Goal: Task Accomplishment & Management: Manage account settings

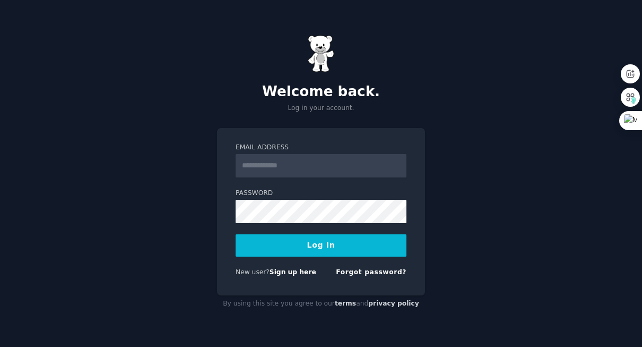
type input "**********"
click at [323, 247] on button "Log In" at bounding box center [321, 245] width 171 height 22
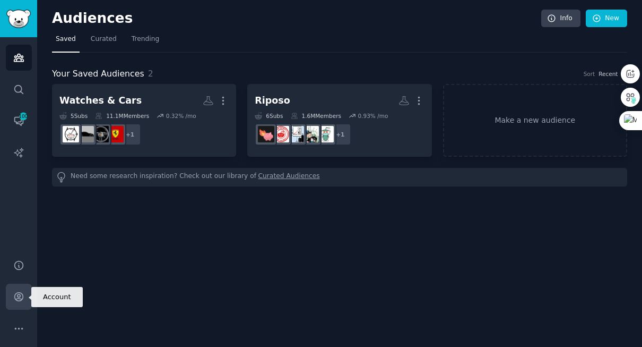
click at [24, 295] on link "Account" at bounding box center [19, 296] width 26 height 26
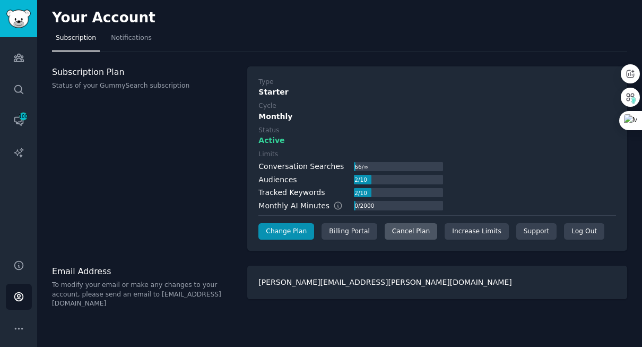
click at [411, 232] on div "Cancel Plan" at bounding box center [411, 231] width 53 height 17
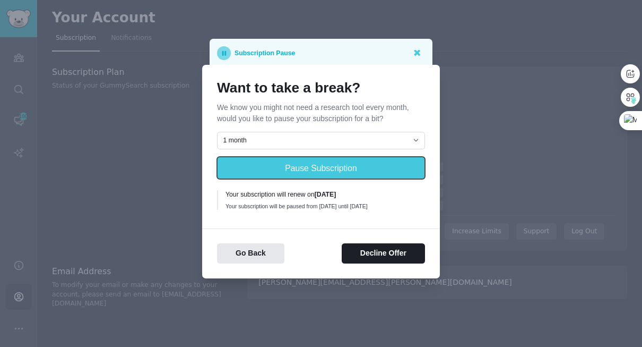
click at [306, 163] on button "Pause Subscription" at bounding box center [321, 168] width 208 height 22
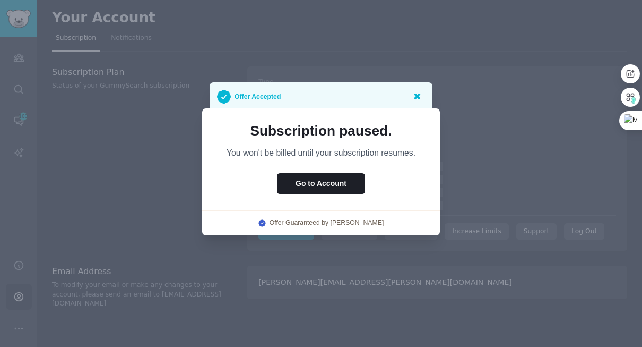
click at [417, 93] on icon at bounding box center [416, 95] width 11 height 11
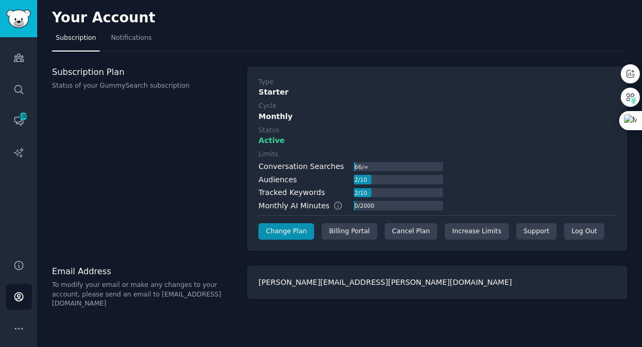
click at [504, 138] on div "Active" at bounding box center [438, 140] width 358 height 11
